Goal: Check status: Check status

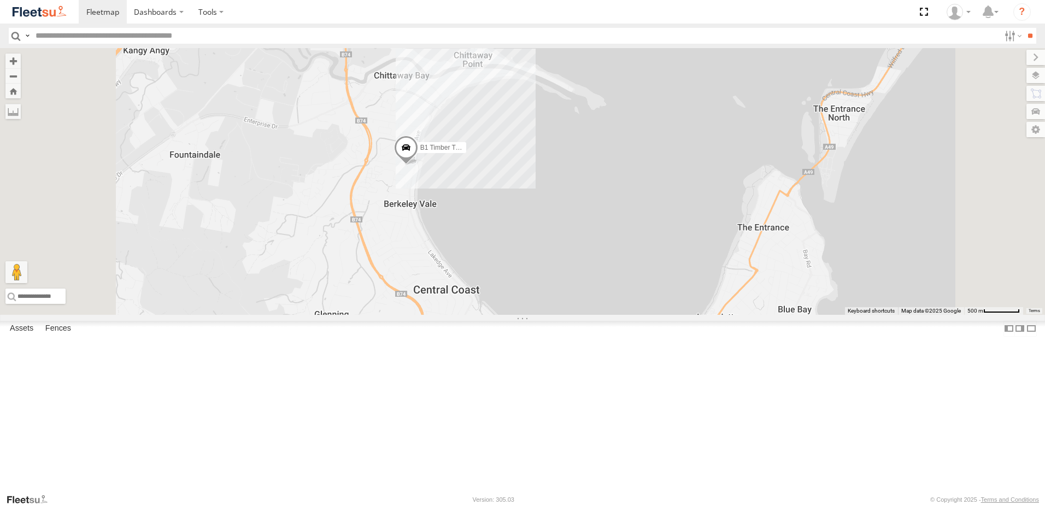
click at [418, 165] on span at bounding box center [406, 150] width 24 height 30
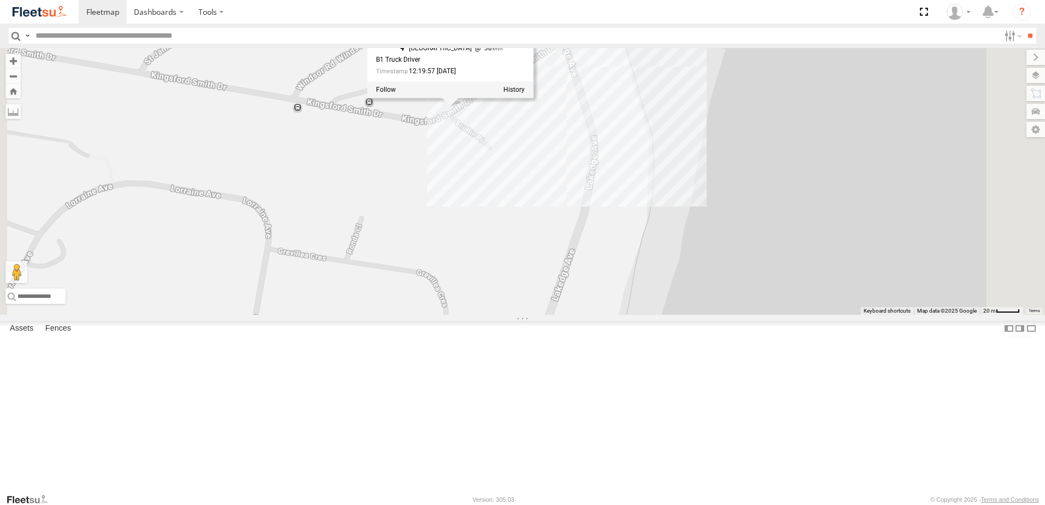
drag, startPoint x: 662, startPoint y: 251, endPoint x: 641, endPoint y: 281, distance: 37.0
click at [641, 281] on div "BX3 Express Ute B1 Timber Truck BX4 Express Ute C4 Timber Truck B1 Timber Truck…" at bounding box center [522, 181] width 1045 height 267
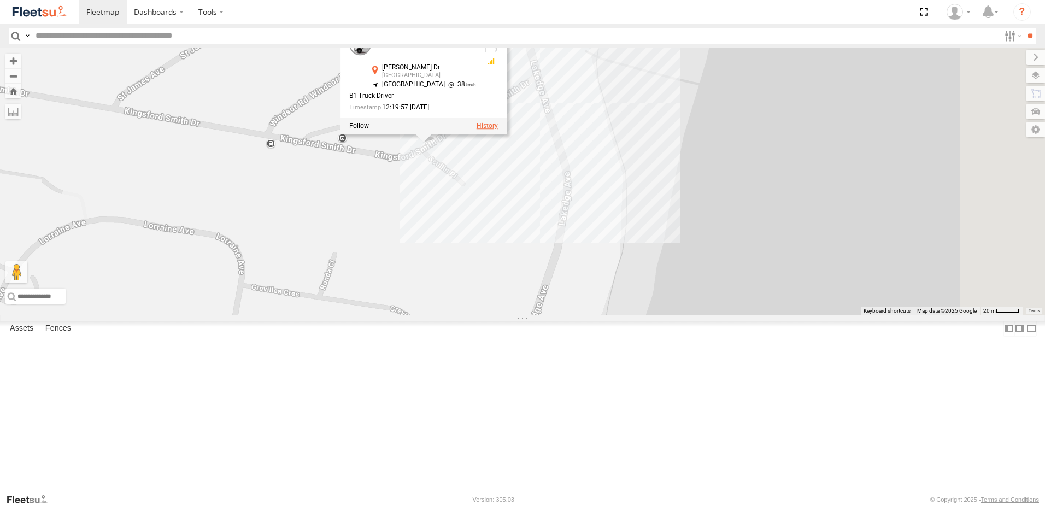
click at [498, 130] on label at bounding box center [486, 126] width 21 height 8
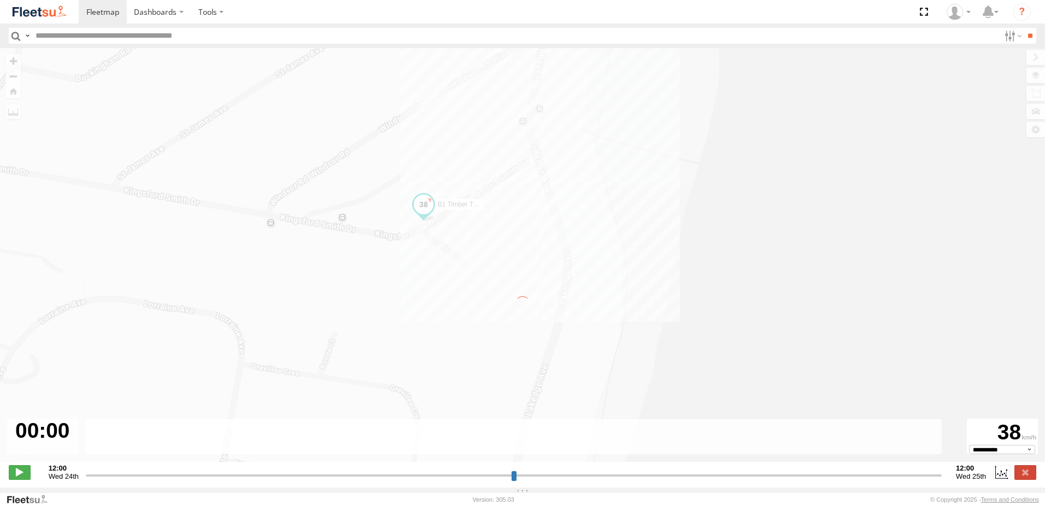
type input "**********"
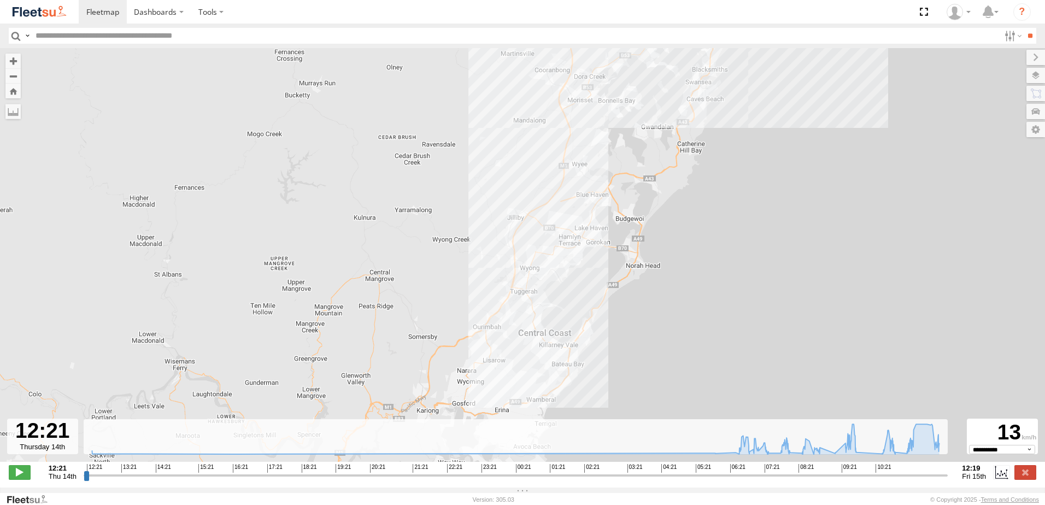
drag, startPoint x: 588, startPoint y: 311, endPoint x: 704, endPoint y: 21, distance: 312.2
click at [703, 16] on body "Dashboards" at bounding box center [522, 252] width 1045 height 505
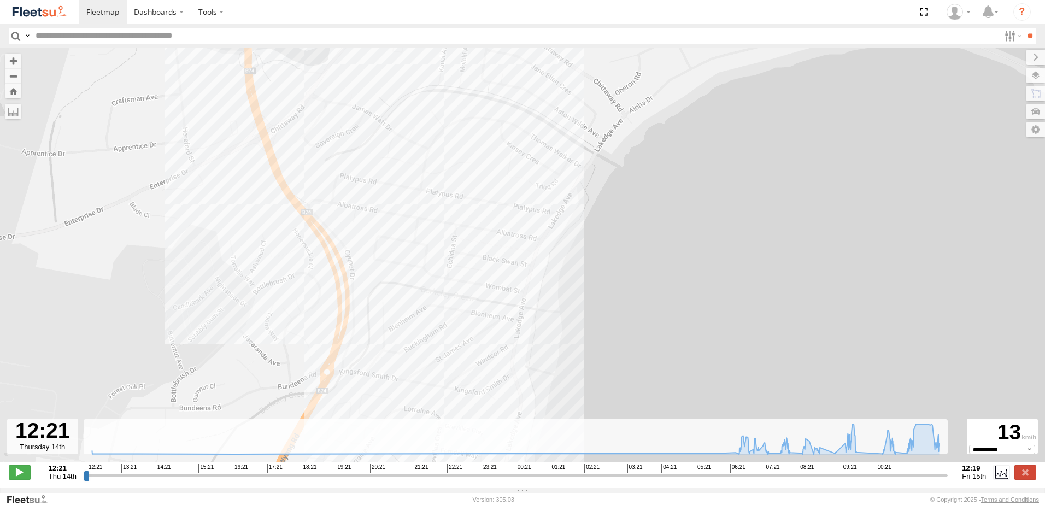
drag, startPoint x: 555, startPoint y: 334, endPoint x: 567, endPoint y: 229, distance: 105.1
click at [562, 232] on div "B1 Timber Truck 12:25 Thu 16:28 Thu 06:02 Fri 08:09 Fri 10:02 Fri" at bounding box center [522, 260] width 1045 height 425
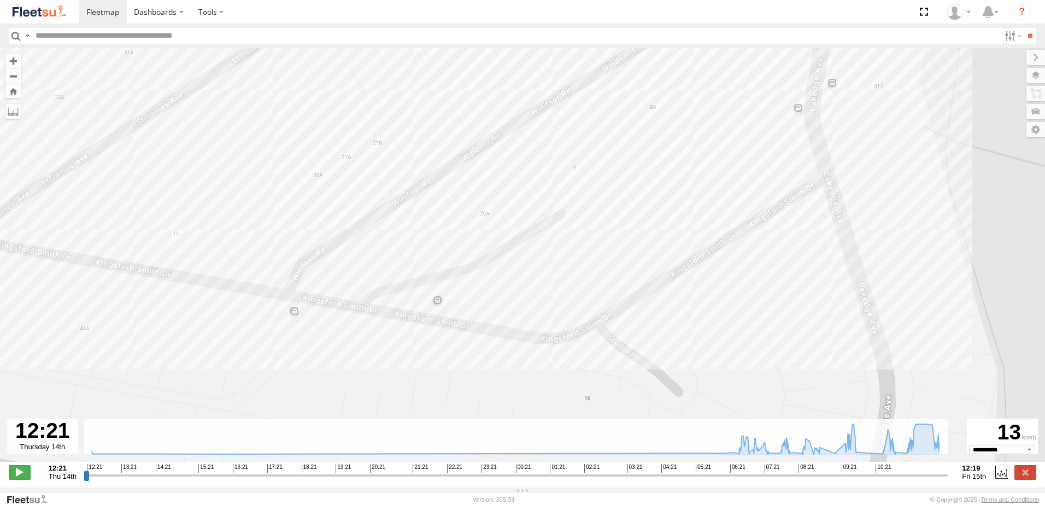
click at [597, 310] on div "B1 Timber Truck 12:25 Thu 16:28 Thu 06:02 Fri 08:09 Fri 10:02 Fri" at bounding box center [522, 260] width 1045 height 425
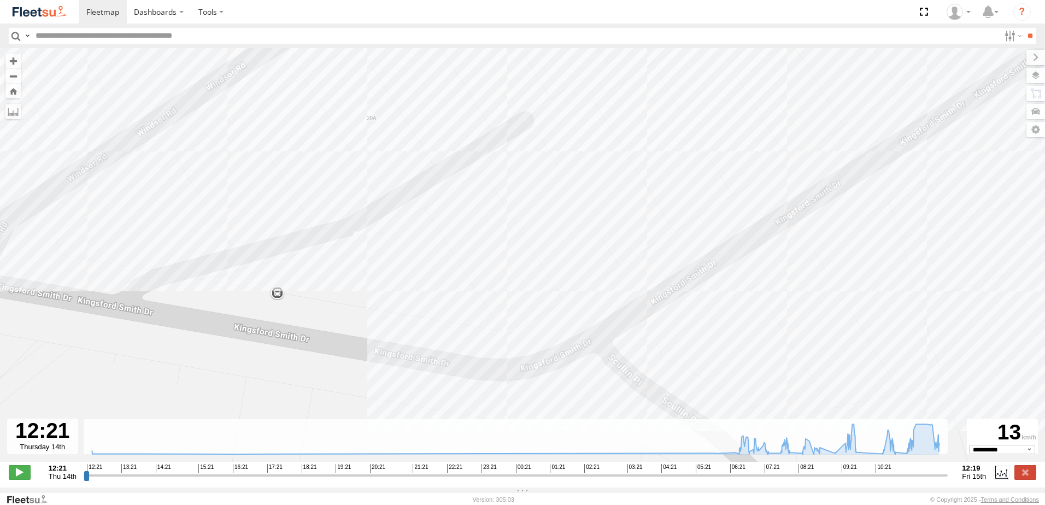
click at [597, 314] on div "B1 Timber Truck 12:25 Thu 16:28 Thu 06:02 Fri 08:09 Fri 10:02 Fri" at bounding box center [522, 260] width 1045 height 425
click at [944, 442] on icon "Created with Highcharts 6.0.7 [DOMAIN_NAME]" at bounding box center [516, 437] width 864 height 36
drag, startPoint x: 935, startPoint y: 446, endPoint x: 941, endPoint y: 447, distance: 6.6
click at [937, 447] on g at bounding box center [515, 439] width 858 height 31
click at [941, 447] on icon at bounding box center [938, 443] width 9 height 9
